Goal: Register for event/course

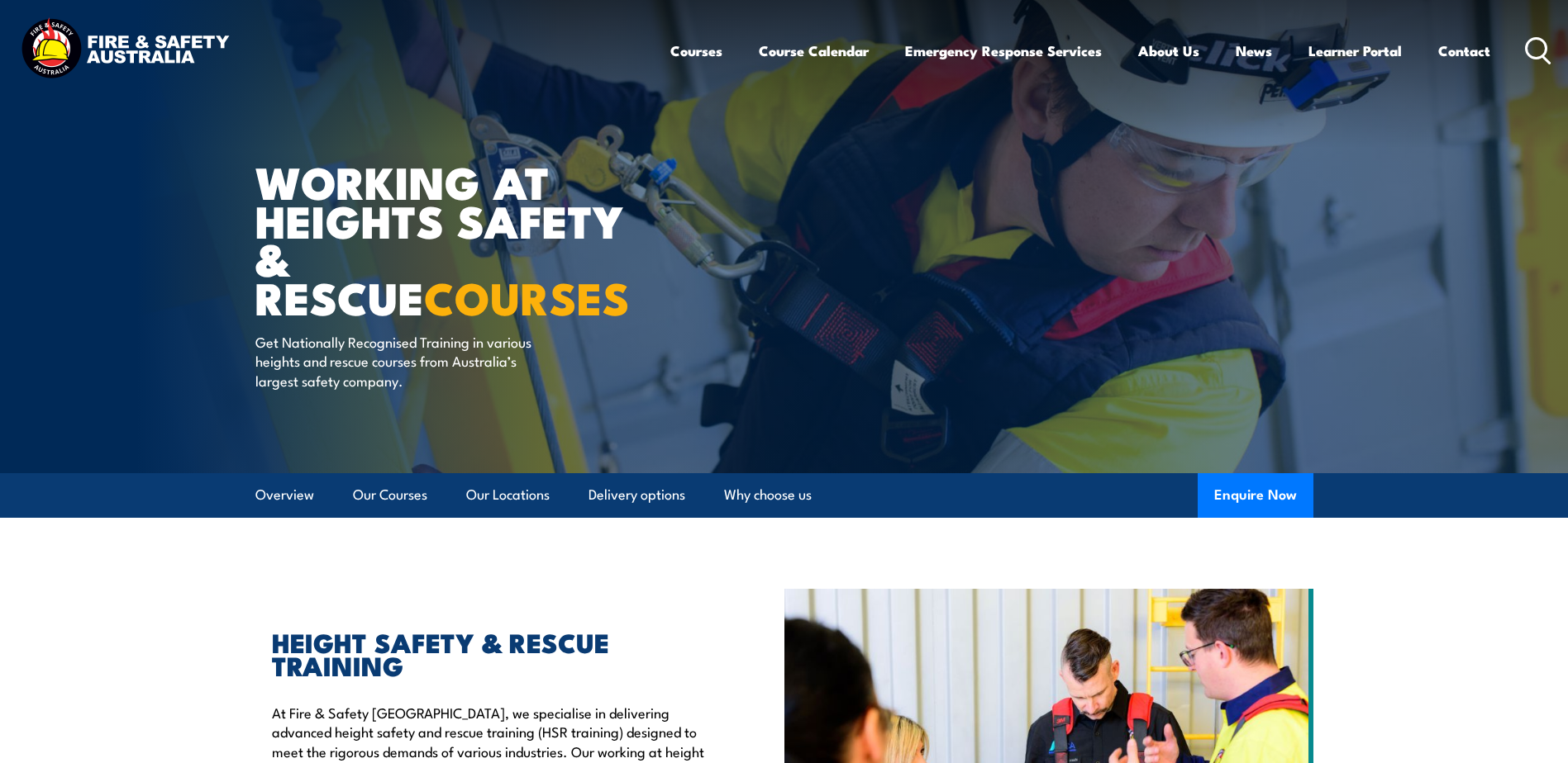
click at [831, 49] on link "Course Calendar" at bounding box center [813, 50] width 110 height 43
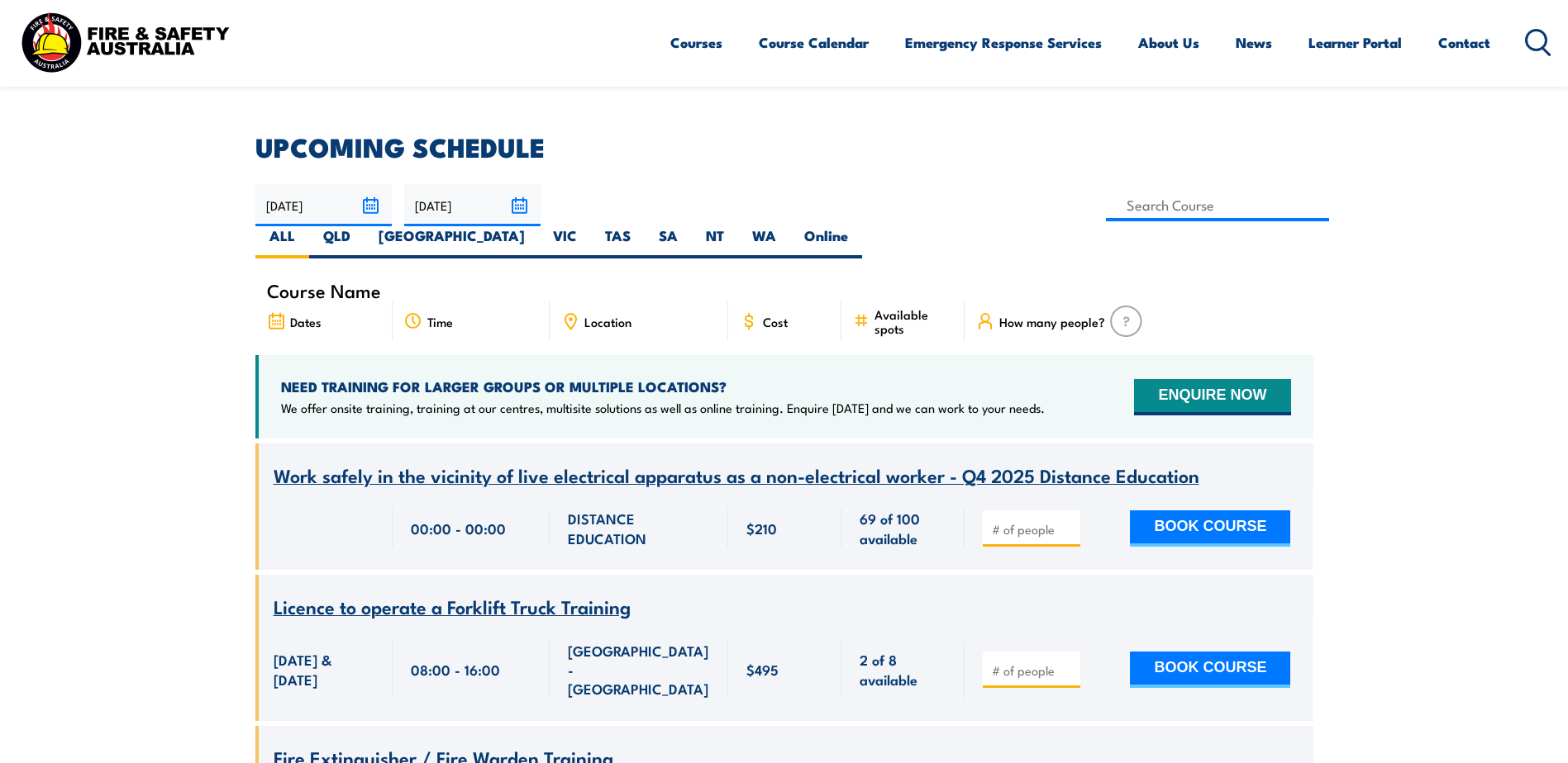
scroll to position [413, 0]
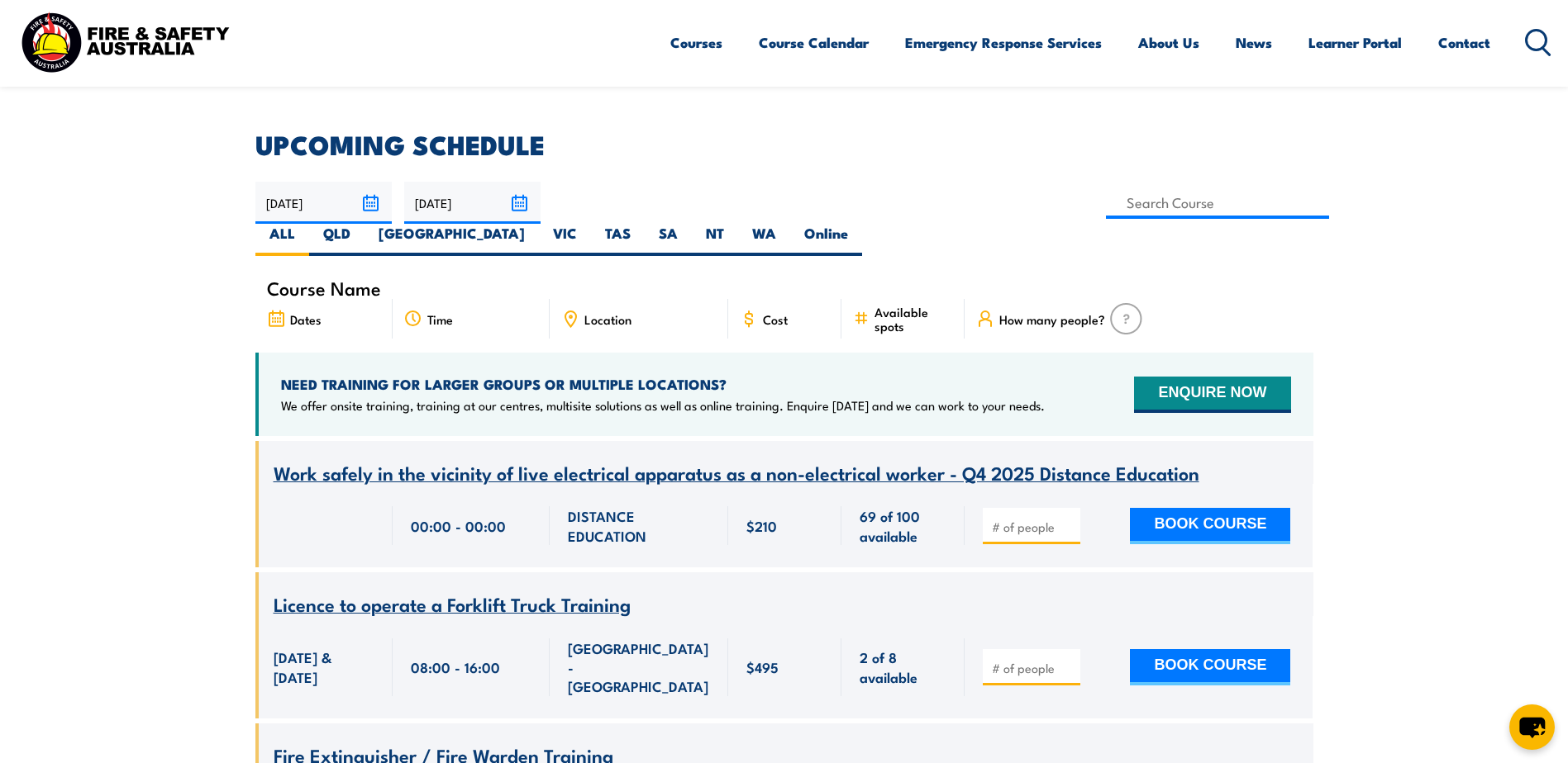
click at [790, 224] on label "WA" at bounding box center [764, 240] width 52 height 32
click at [786, 224] on input "WA" at bounding box center [781, 229] width 11 height 11
radio input "true"
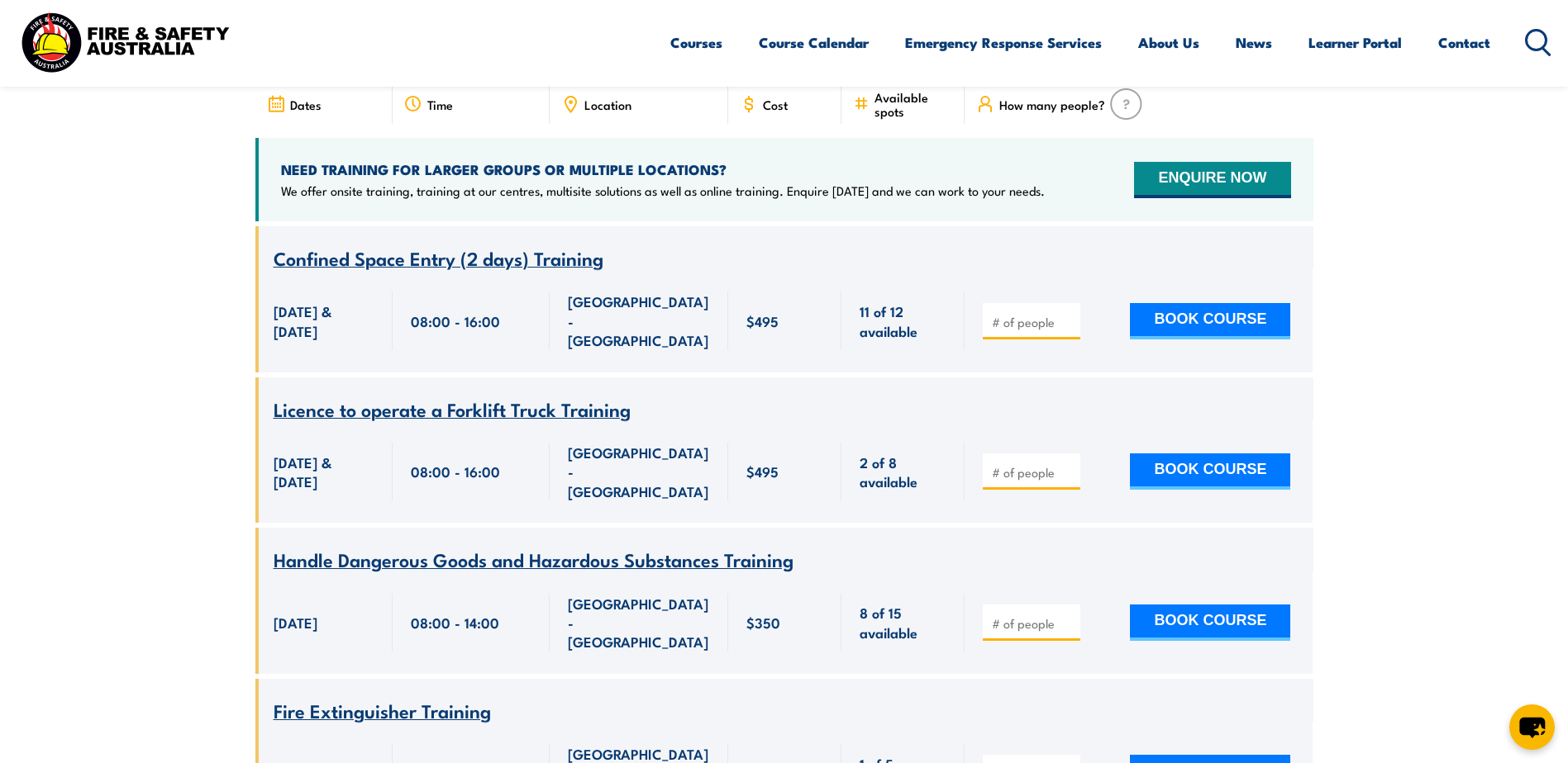
scroll to position [214, 0]
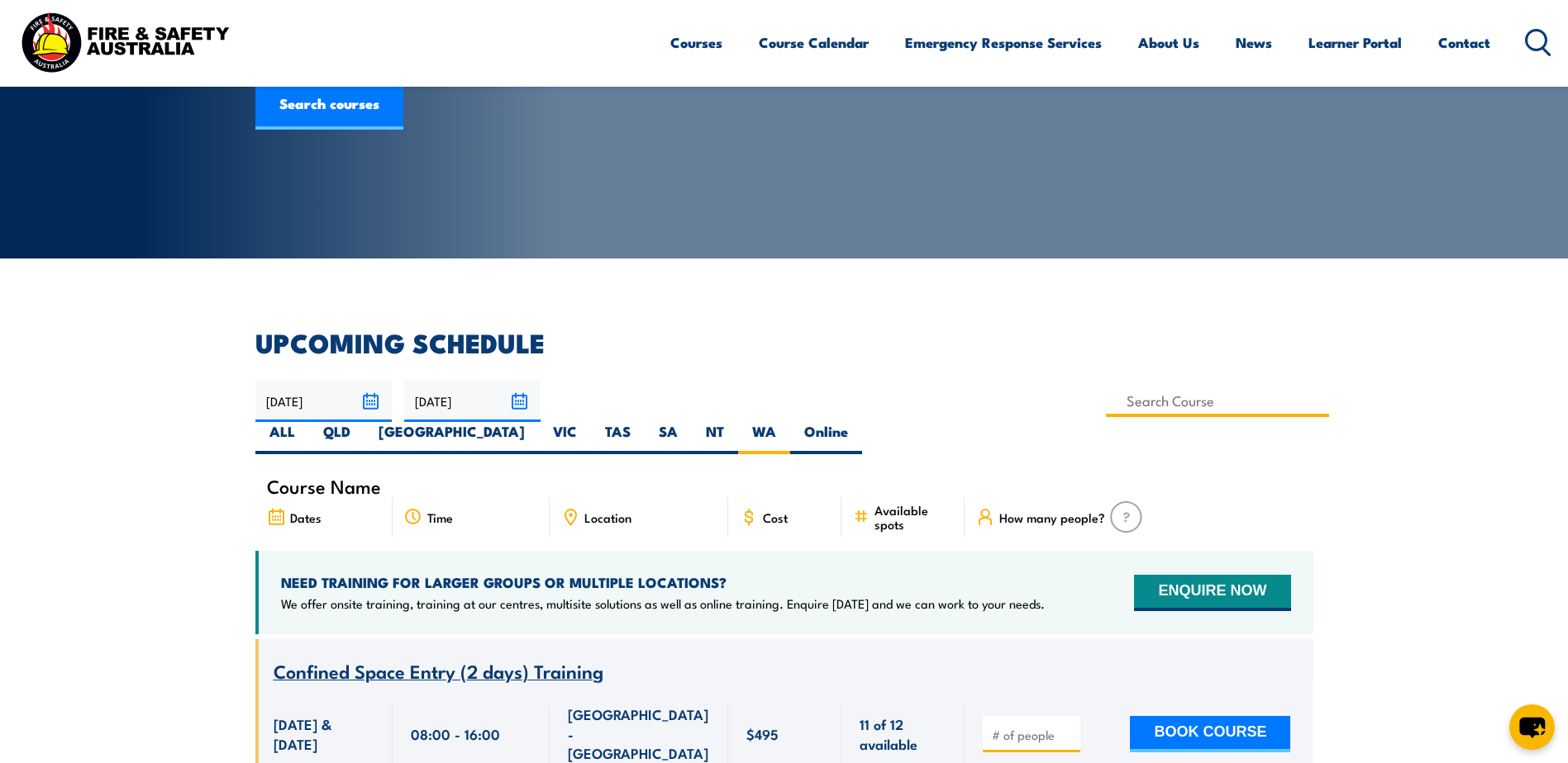
click at [1105, 403] on input at bounding box center [1217, 401] width 224 height 32
type input "Provide First Aid Refresher Training"
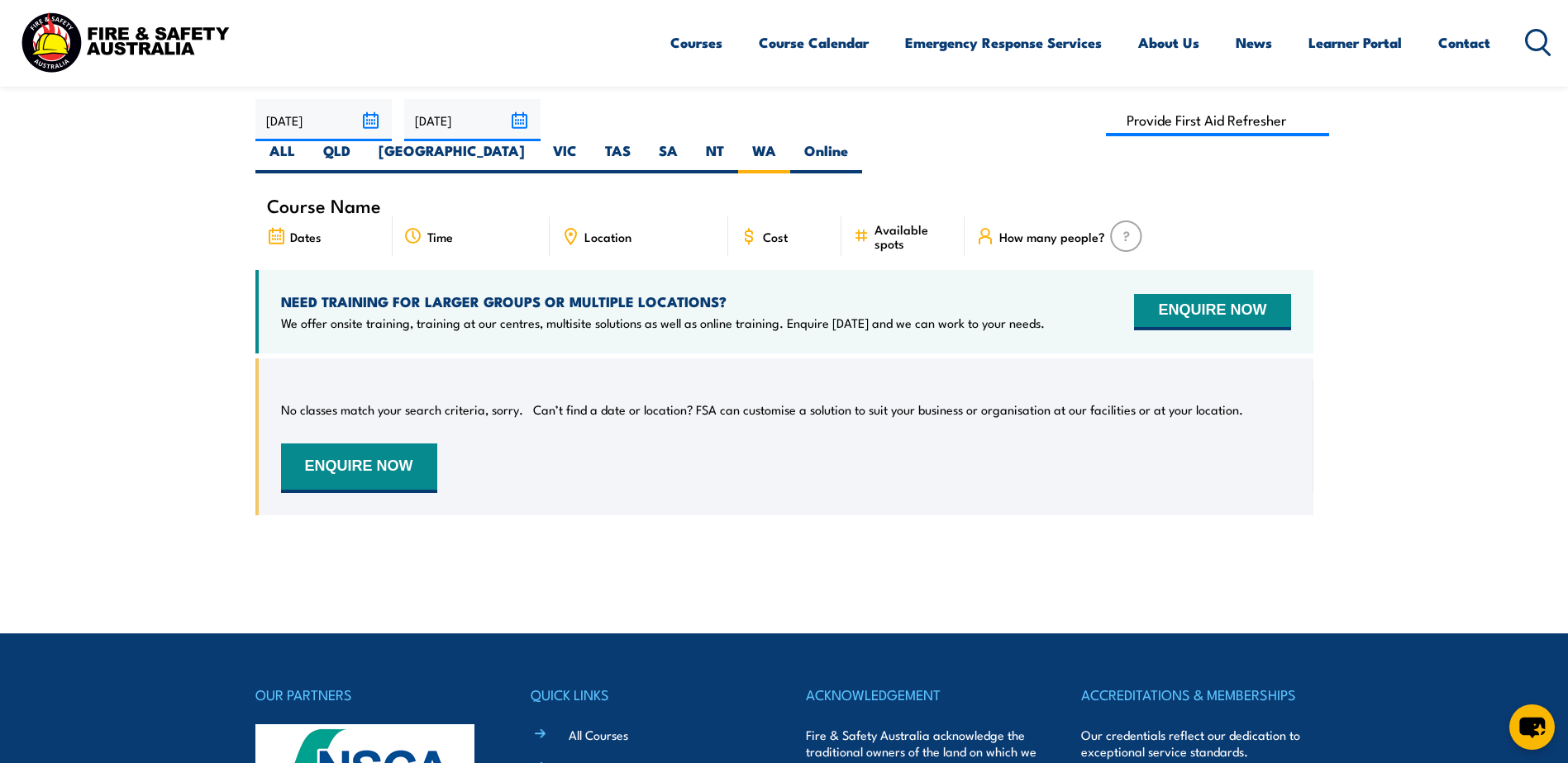
scroll to position [463, 0]
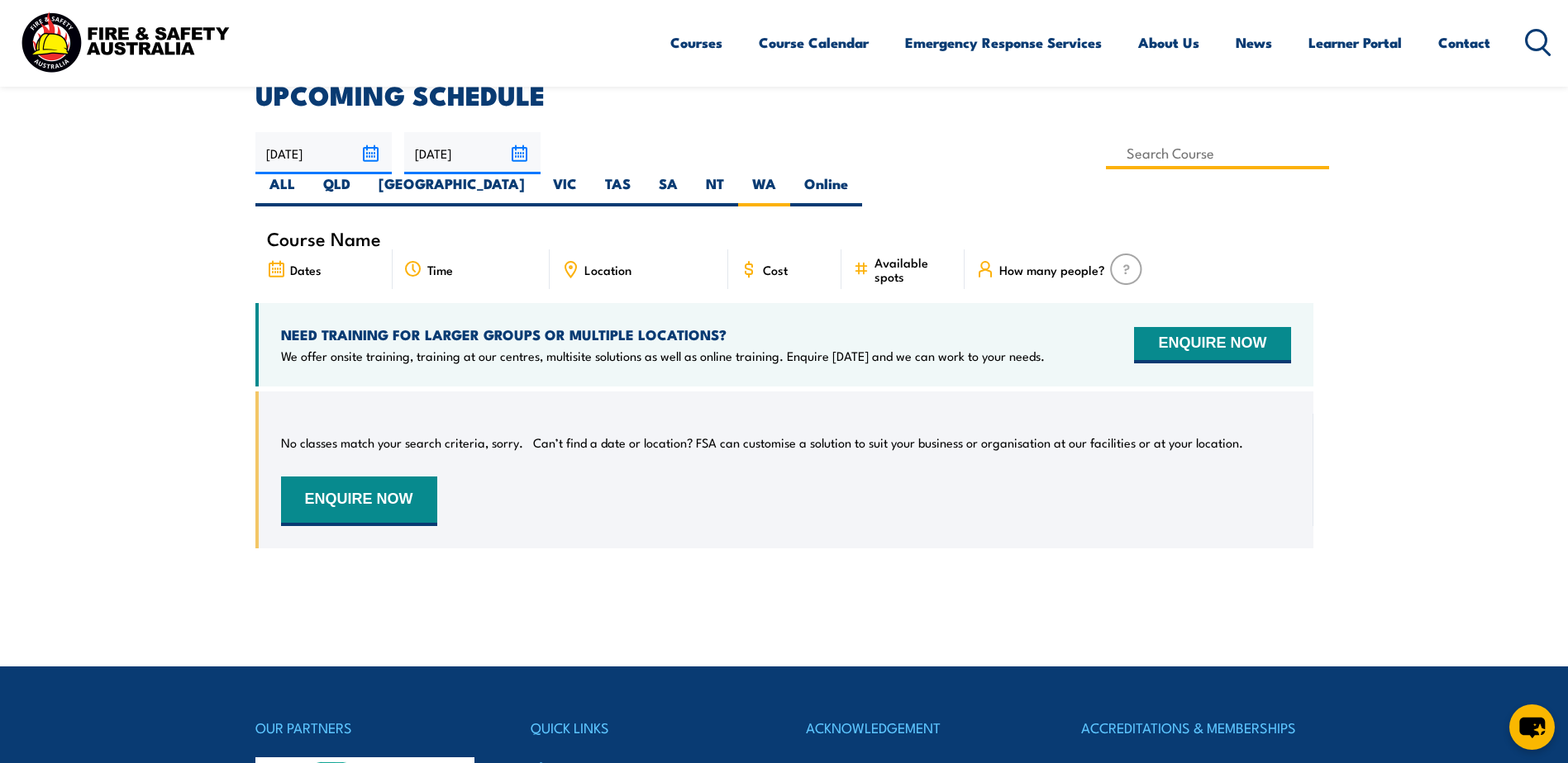
click at [1105, 159] on input at bounding box center [1217, 153] width 224 height 32
type input "Provide First Aid Refresher Training"
click at [1105, 161] on input at bounding box center [1217, 153] width 224 height 32
type input "Provide Advanced First Aid Training"
